Goal: Information Seeking & Learning: Learn about a topic

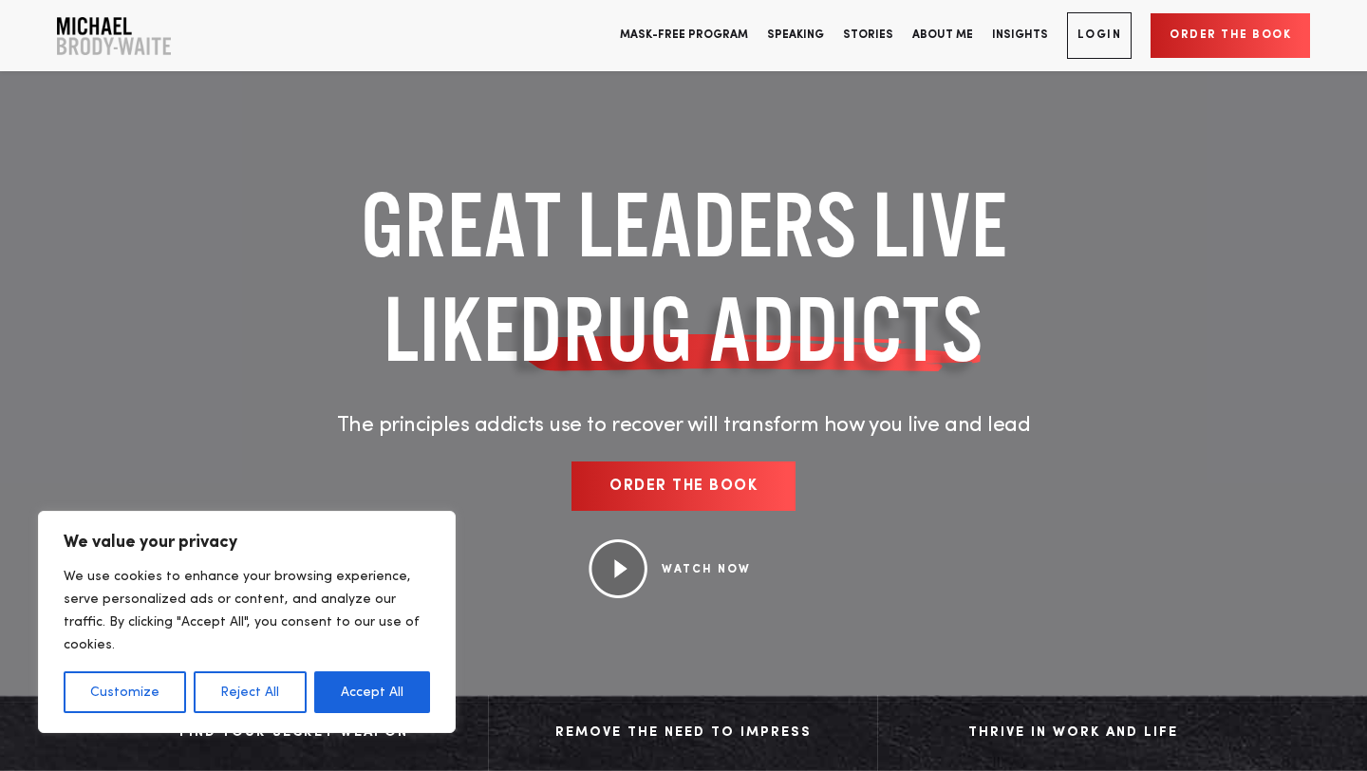
scroll to position [844, 0]
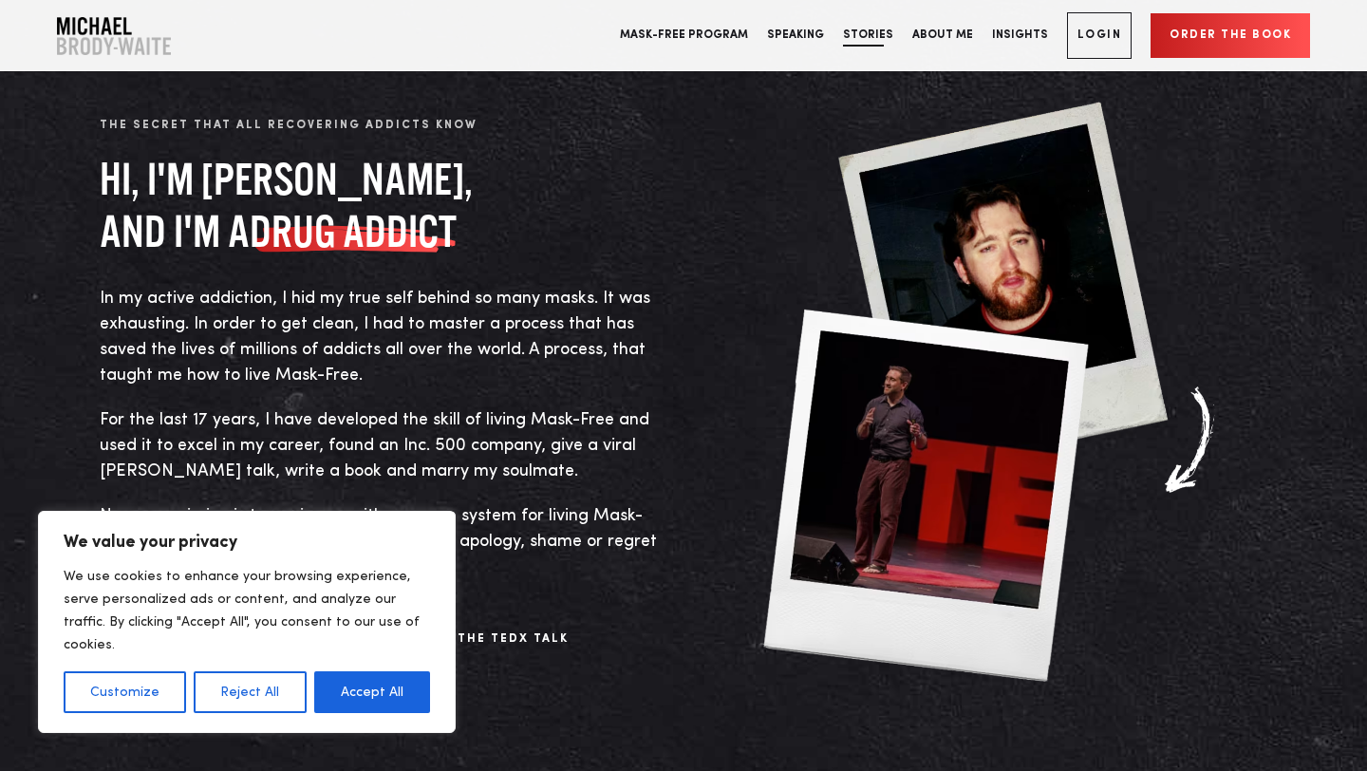
click at [887, 37] on link "Stories" at bounding box center [867, 35] width 69 height 71
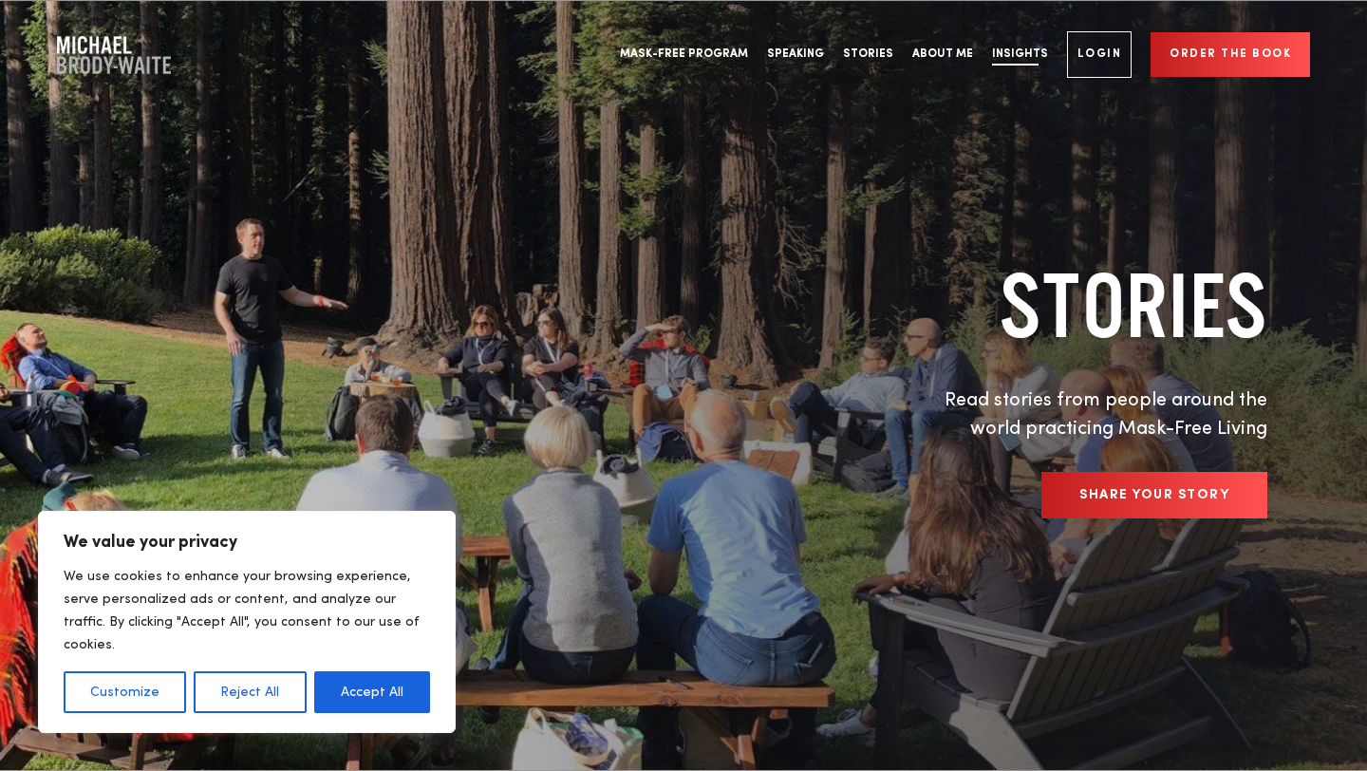
click at [1036, 47] on link "Insights" at bounding box center [1020, 54] width 75 height 71
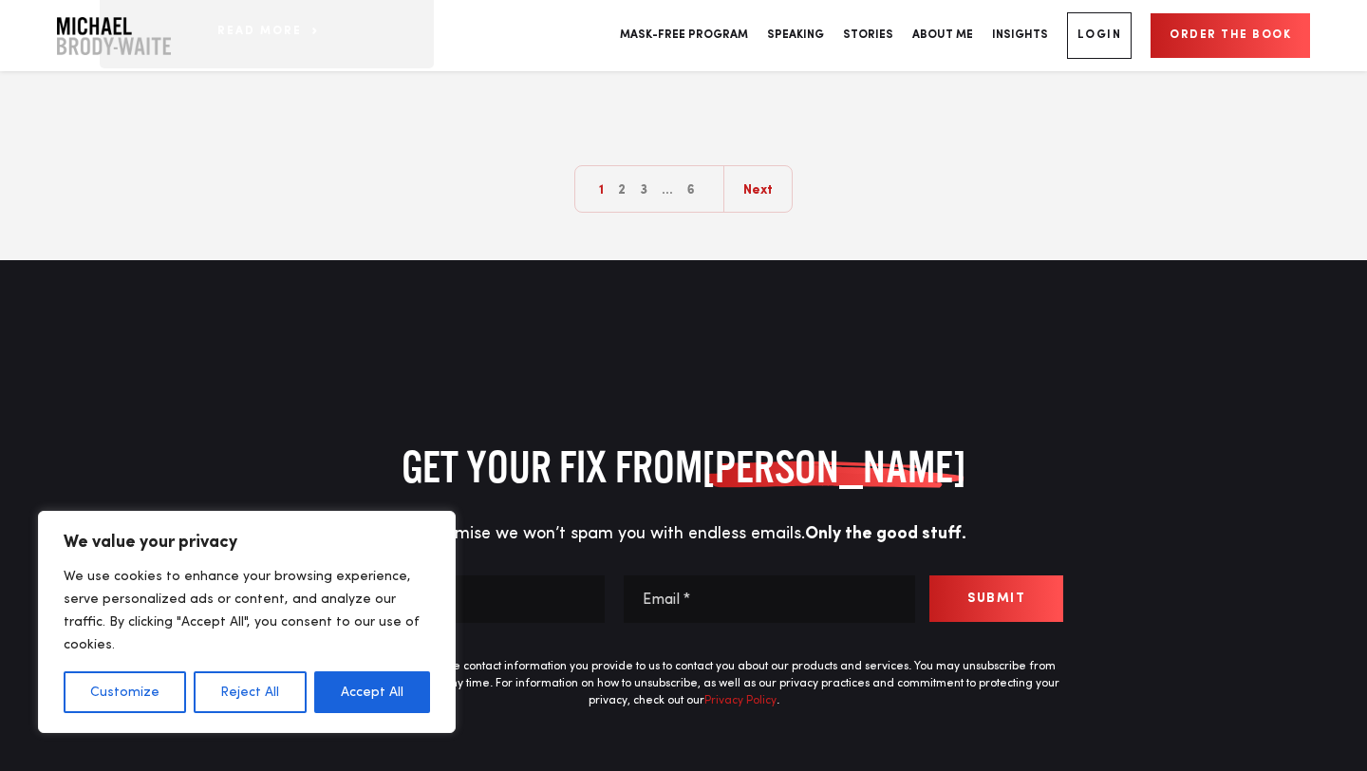
scroll to position [2775, 0]
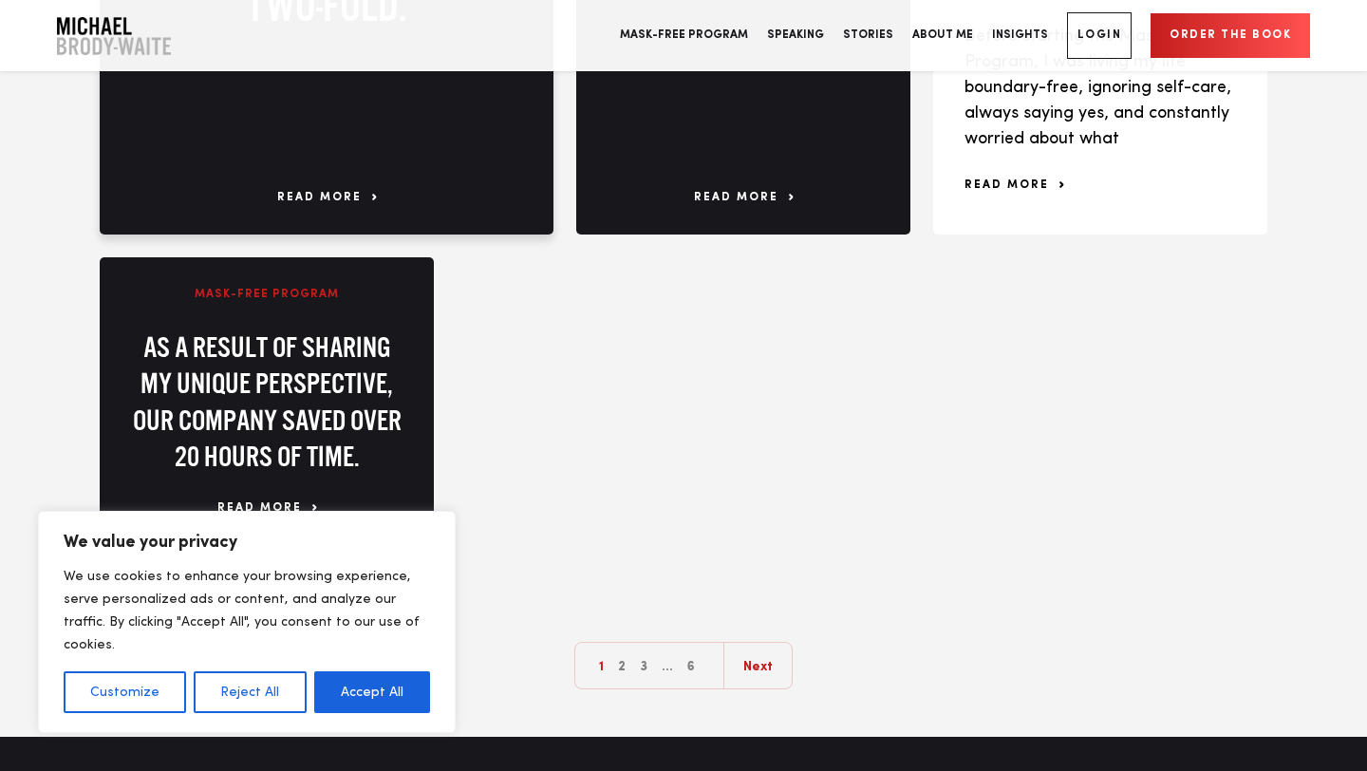
click at [342, 204] on span "read more" at bounding box center [326, 197] width 99 height 17
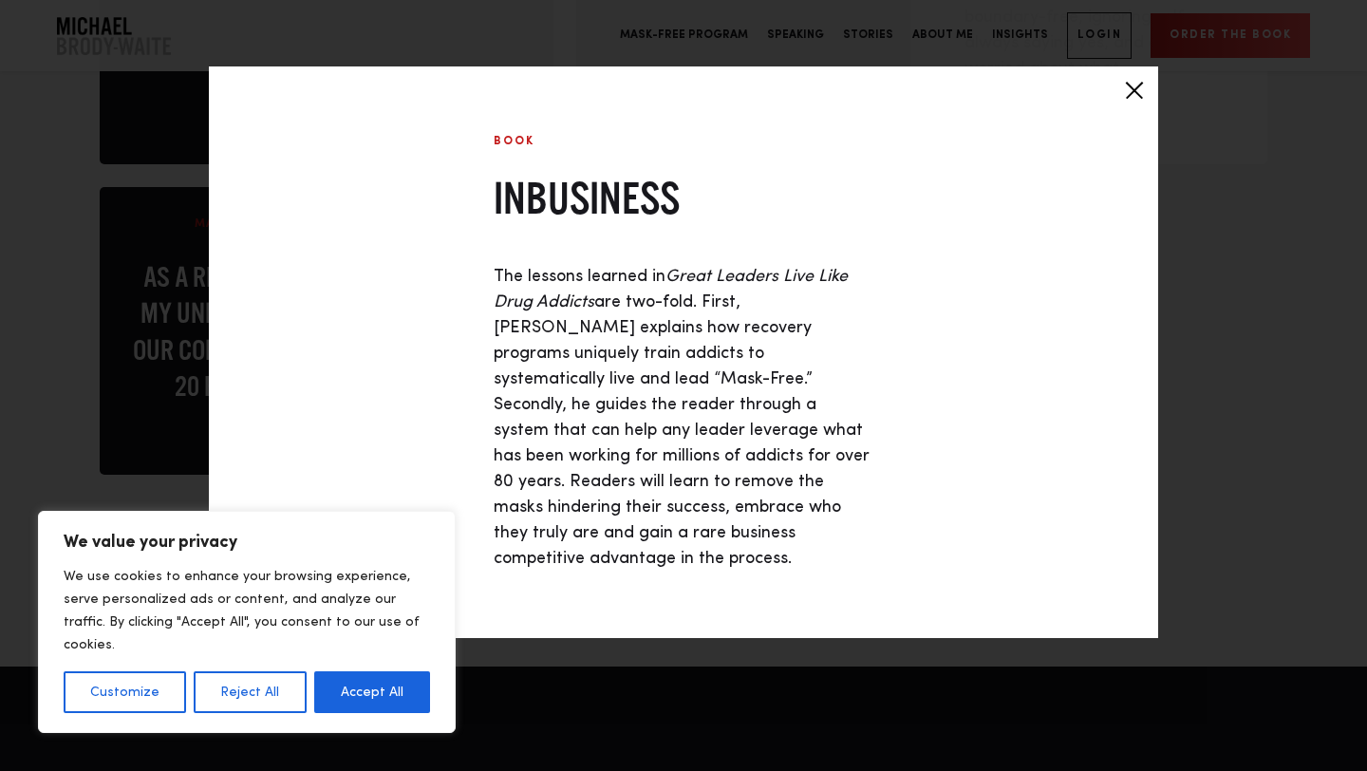
scroll to position [2852, 0]
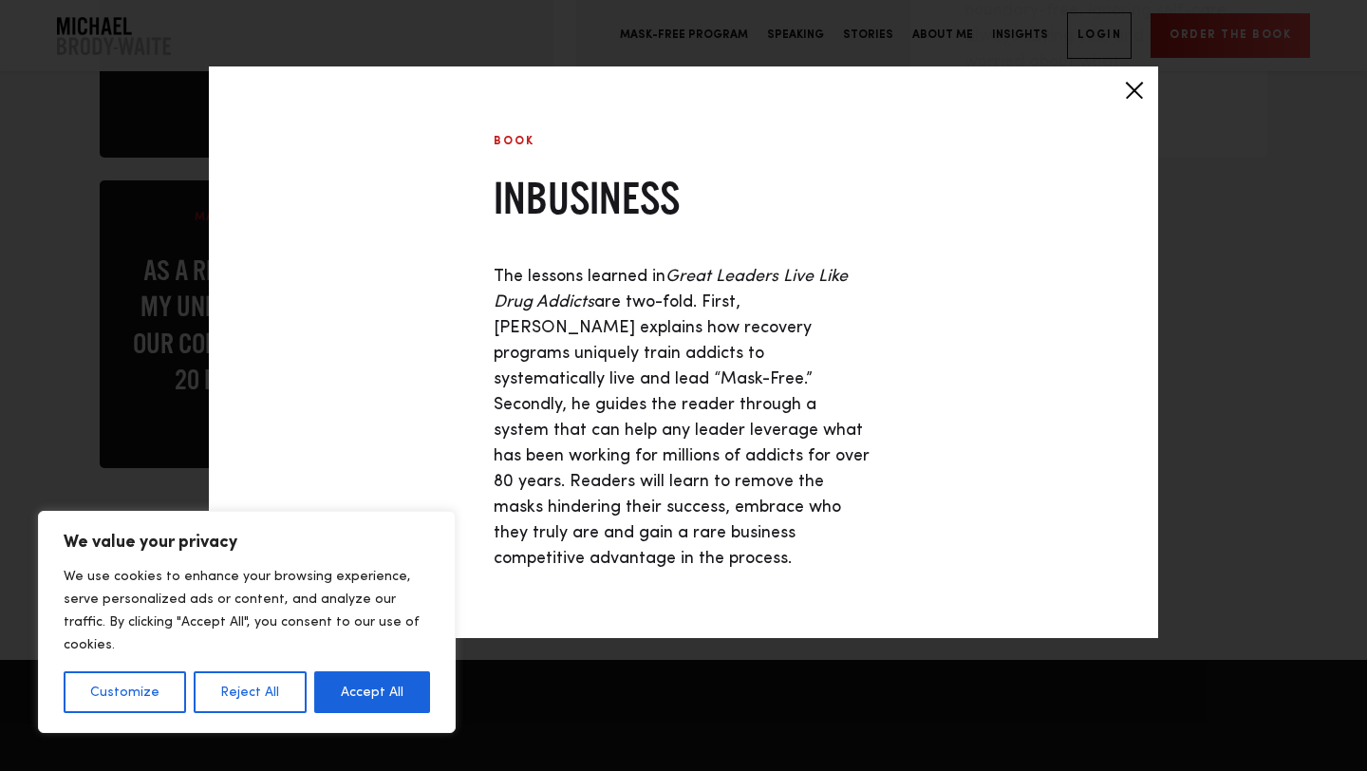
click at [1128, 90] on div at bounding box center [1134, 89] width 47 height 47
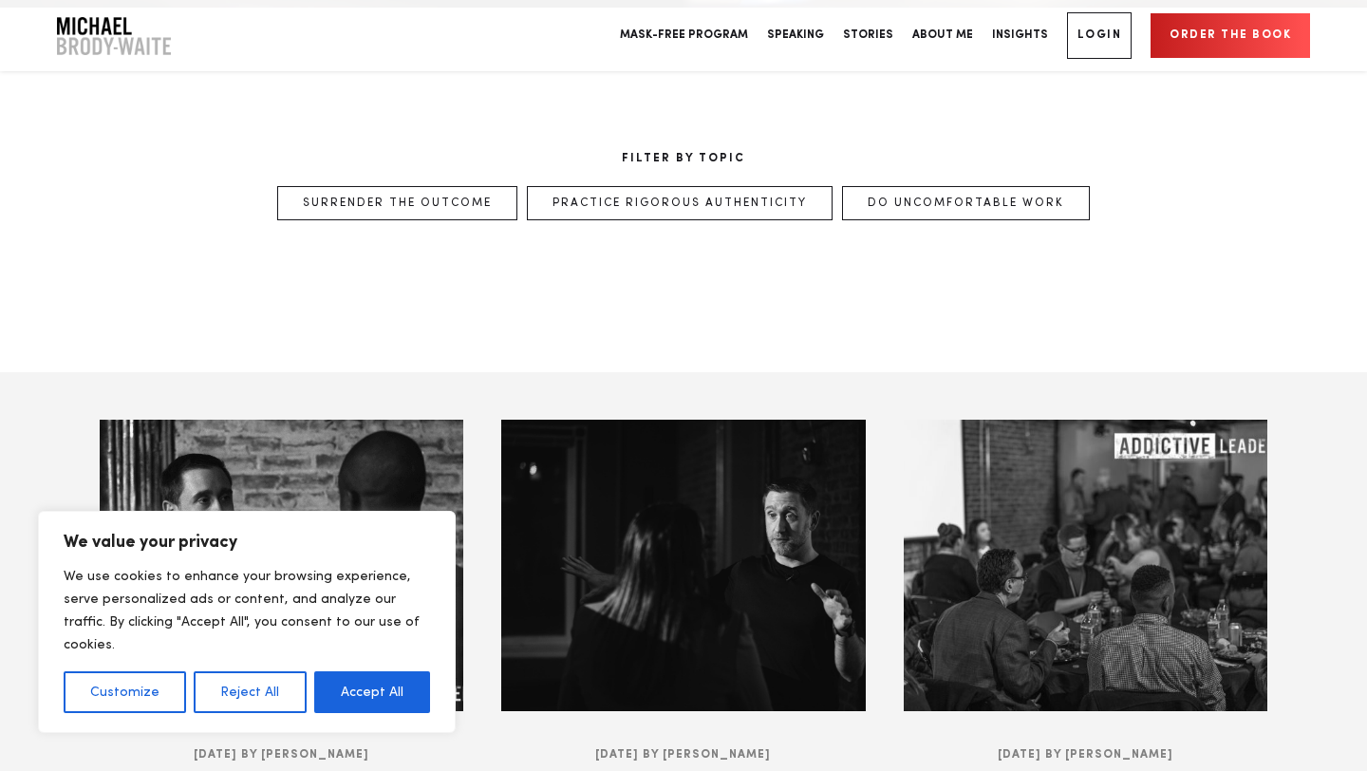
scroll to position [762, 0]
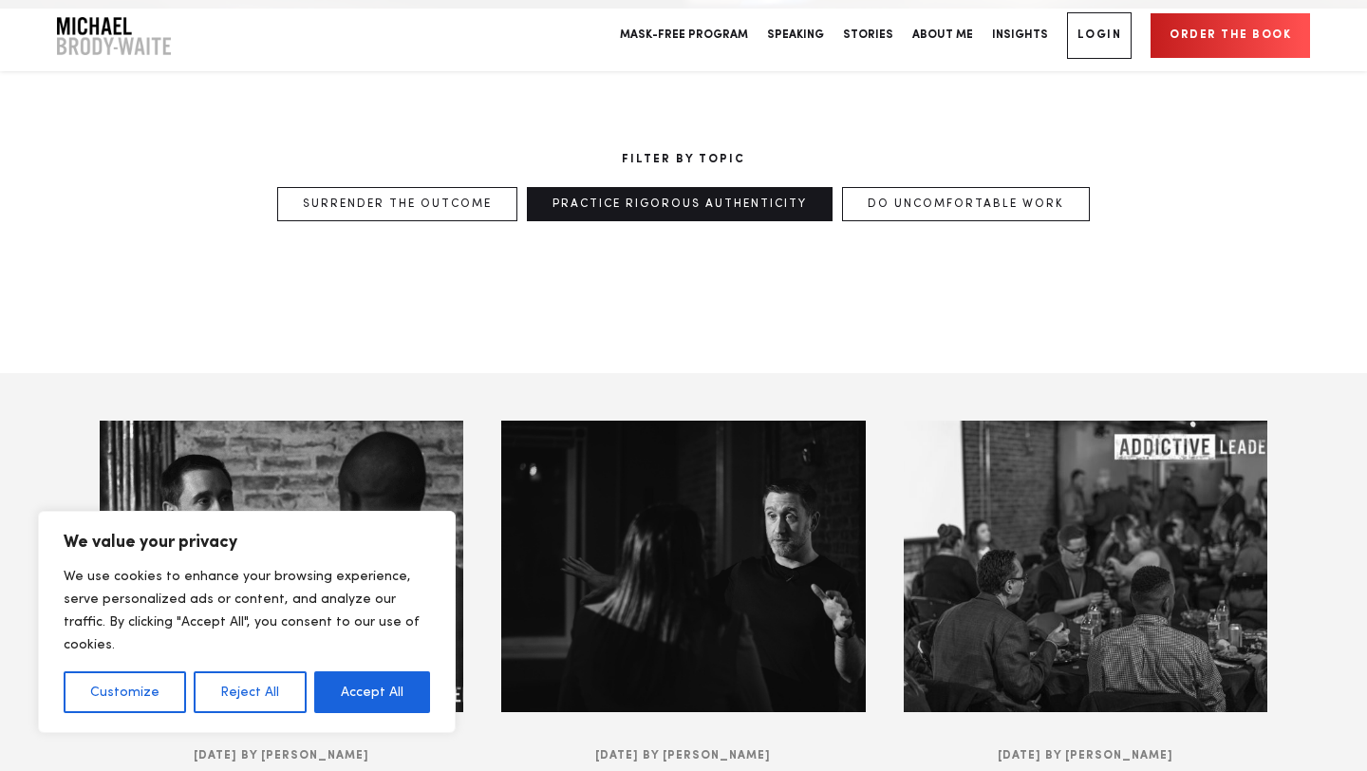
click at [708, 209] on link "Practice Rigorous Authenticity" at bounding box center [680, 204] width 306 height 34
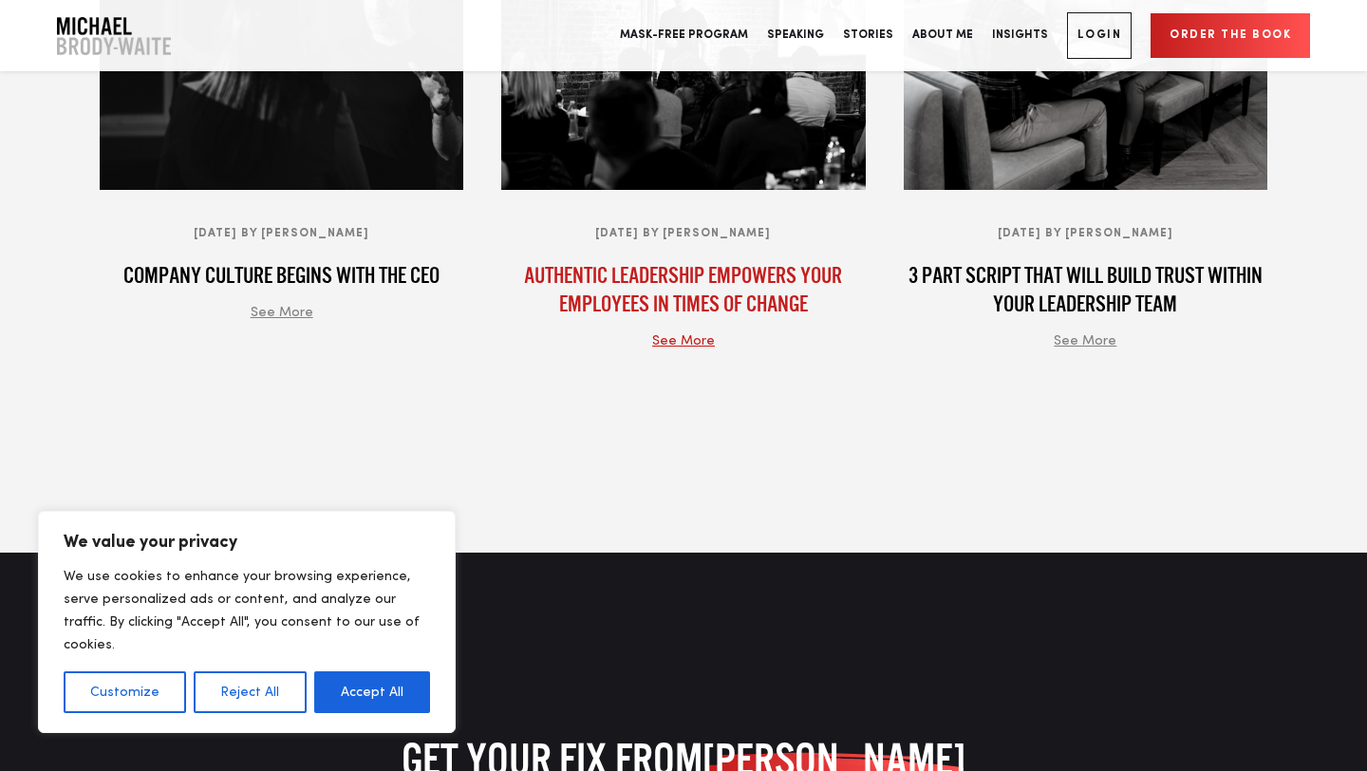
scroll to position [1279, 0]
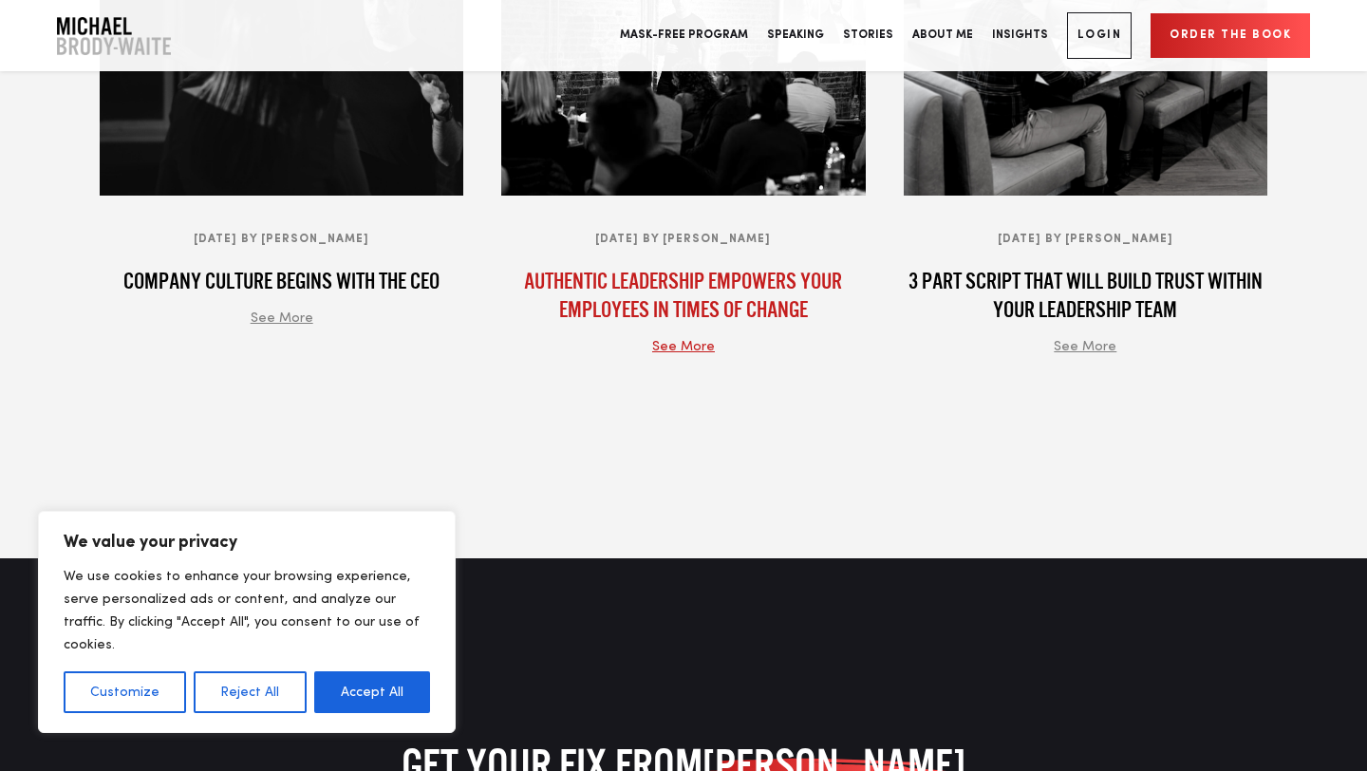
click at [695, 287] on h4 "Authentic leadership empowers your employees in times of change" at bounding box center [683, 295] width 364 height 57
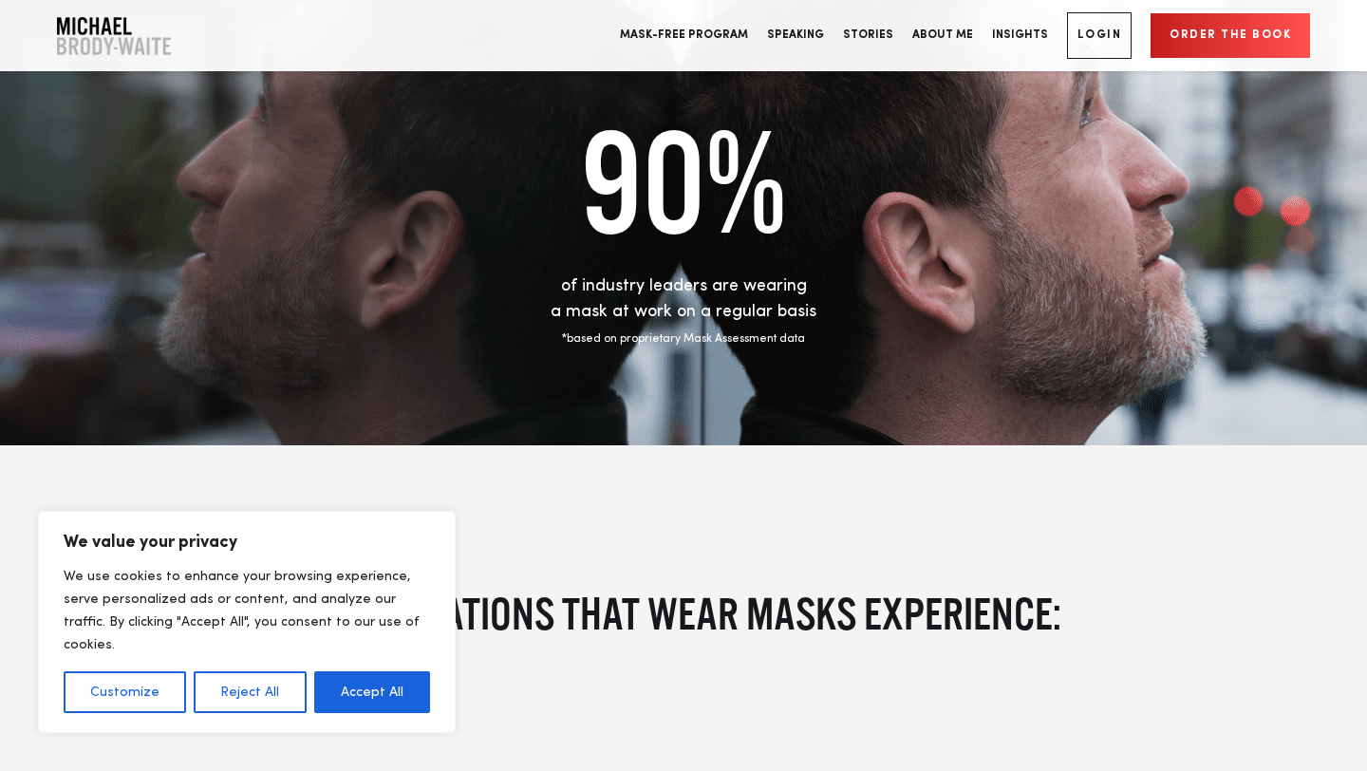
scroll to position [1206, 0]
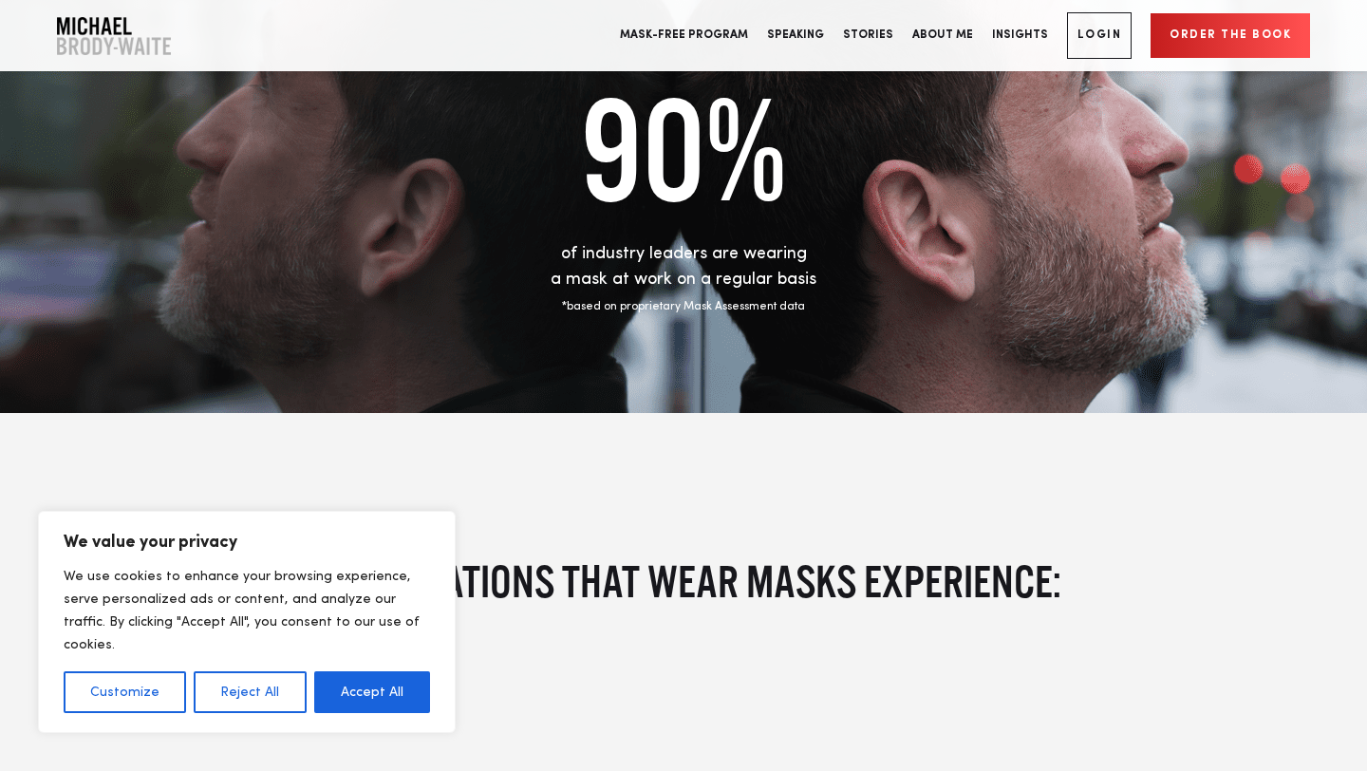
click at [731, 279] on span "of industry leaders are wearing a mask at work on a regular basis" at bounding box center [684, 266] width 266 height 43
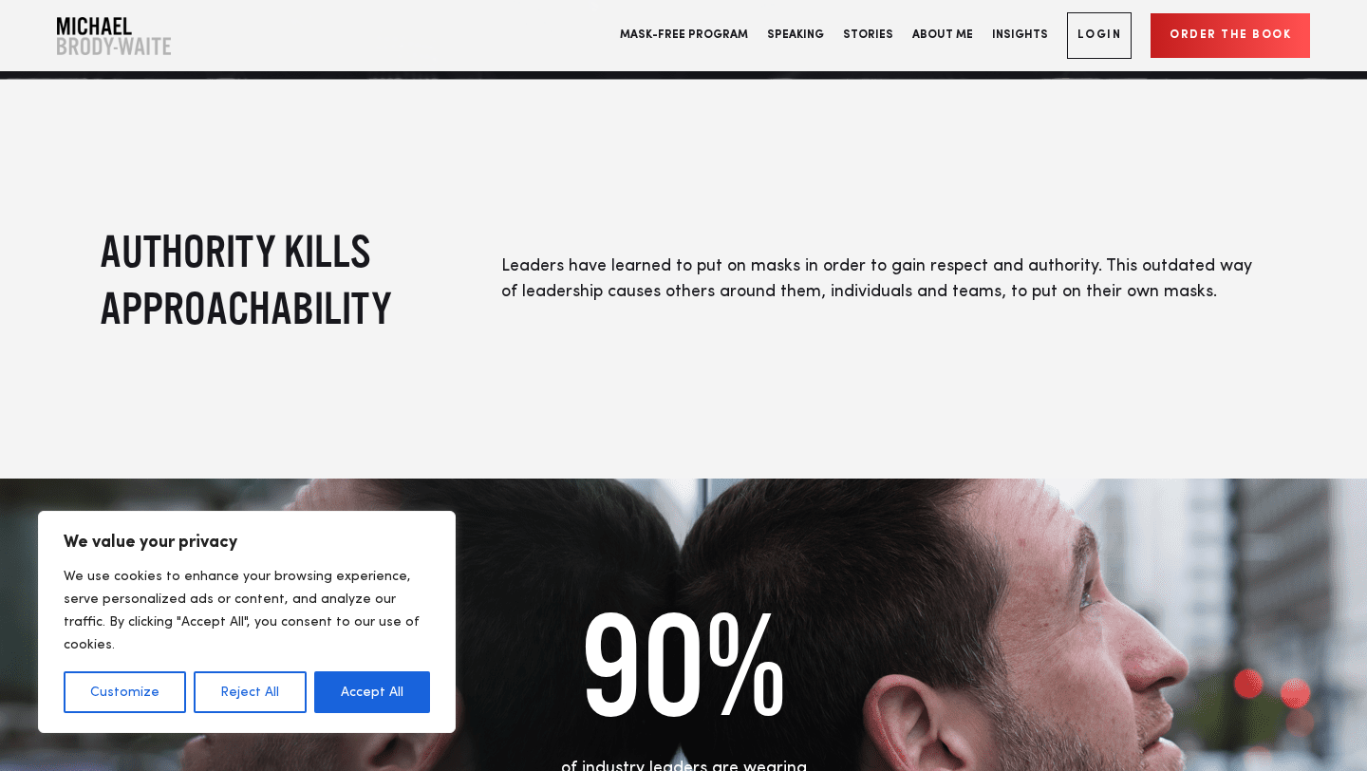
scroll to position [750, 0]
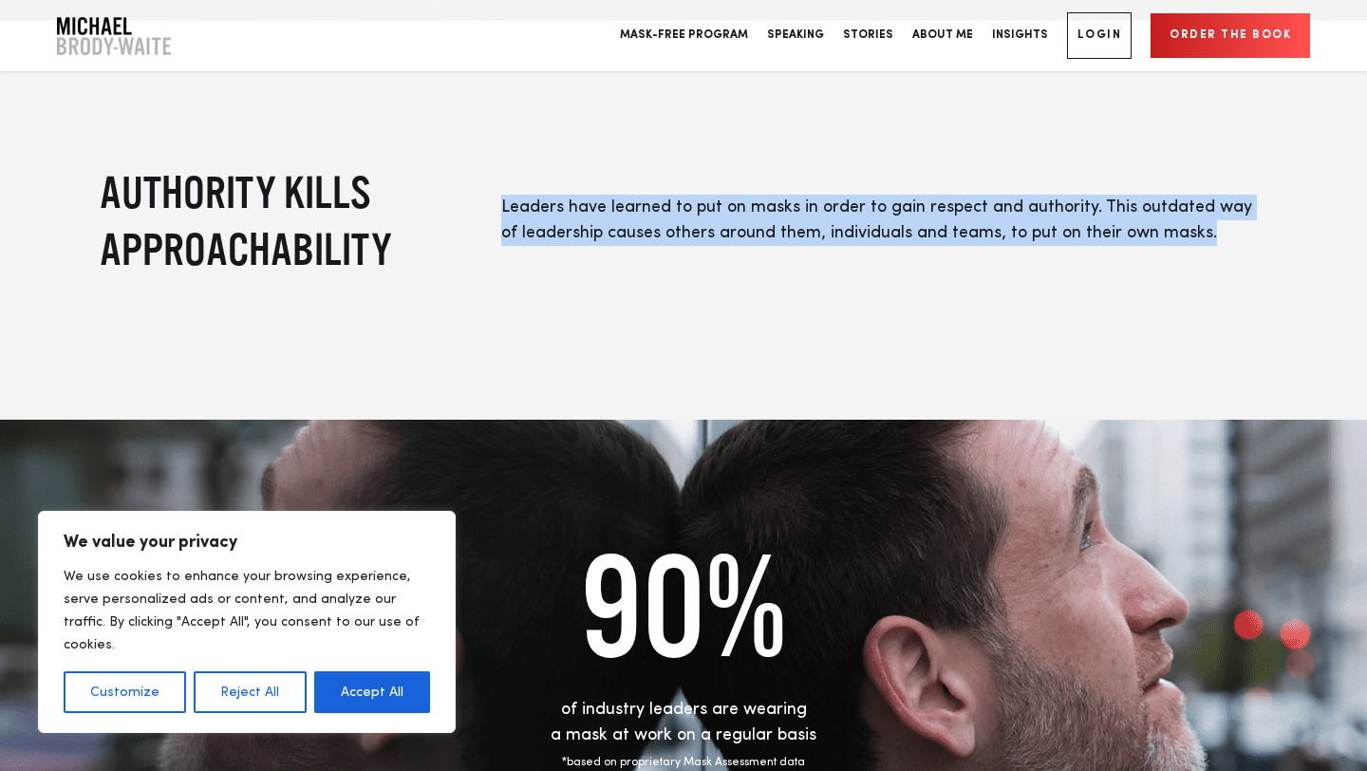
drag, startPoint x: 502, startPoint y: 204, endPoint x: 1207, endPoint y: 230, distance: 705.8
click at [1207, 230] on p "Leaders have learned to put on masks in order to gain respect and authority. Th…" at bounding box center [884, 220] width 766 height 51
copy span "Leaders have learned to put on masks in order to gain respect and authority. Th…"
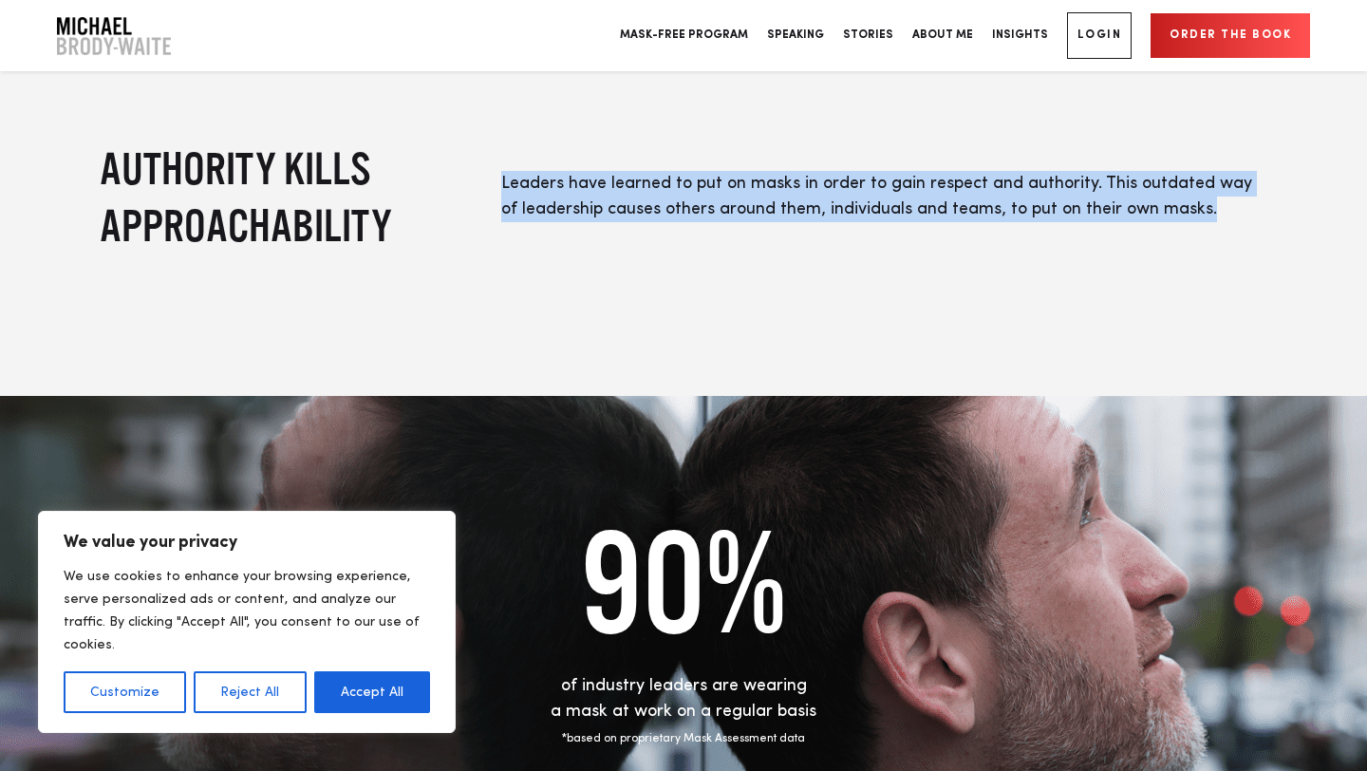
scroll to position [777, 0]
